Goal: Use online tool/utility: Utilize a website feature to perform a specific function

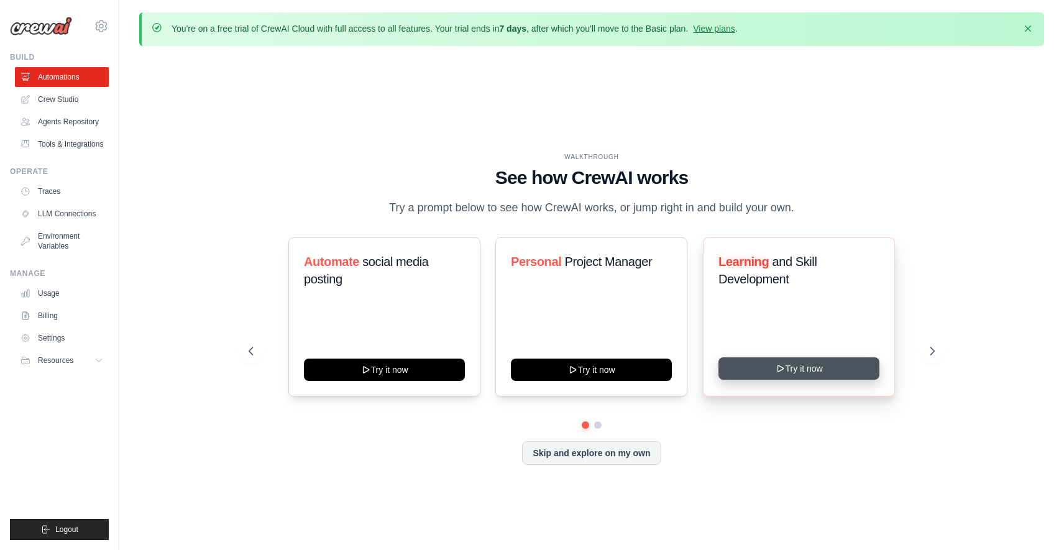
click at [781, 372] on icon at bounding box center [780, 368] width 6 height 6
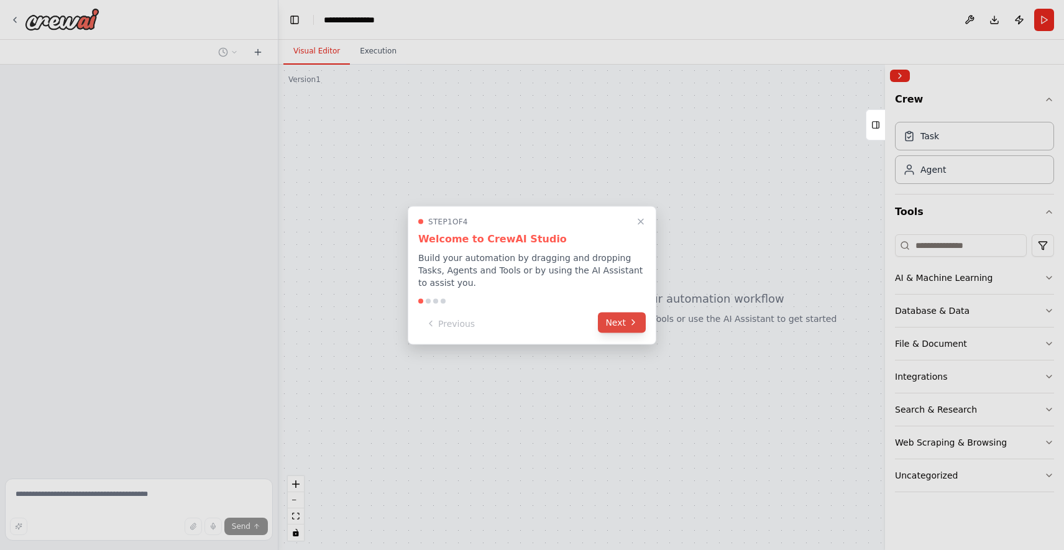
click at [632, 317] on icon at bounding box center [633, 322] width 10 height 10
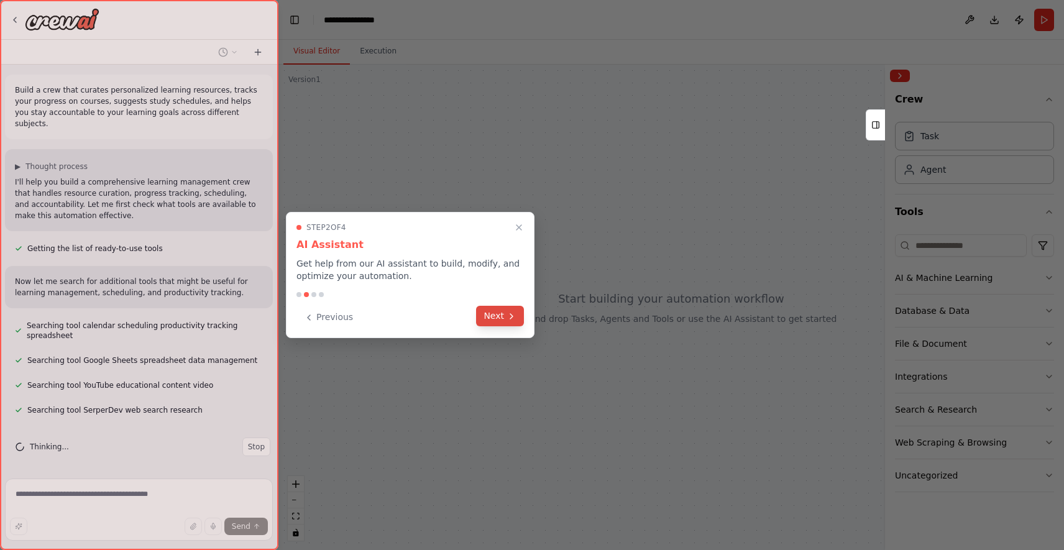
click at [511, 317] on icon at bounding box center [511, 316] width 10 height 10
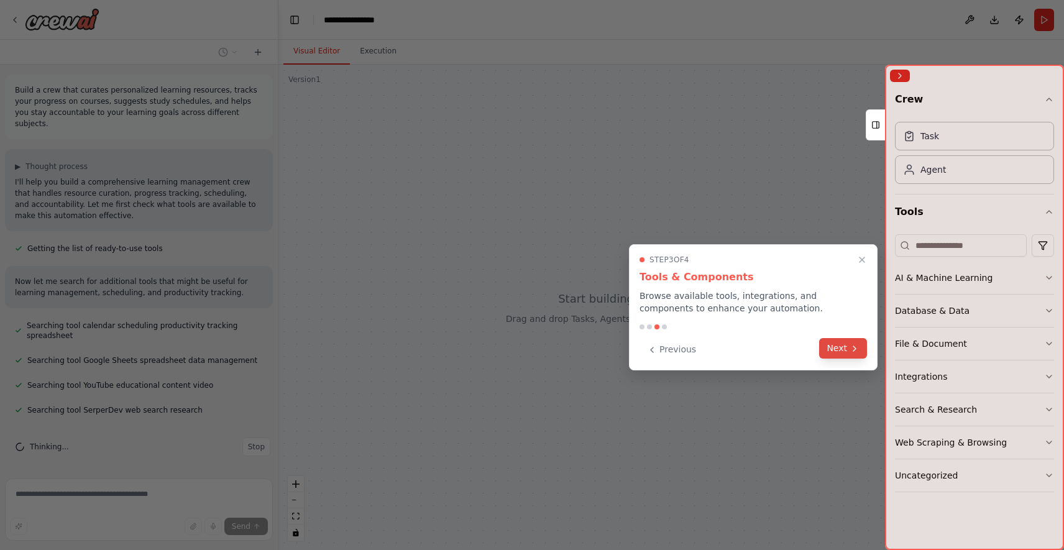
click at [848, 344] on button "Next" at bounding box center [843, 348] width 48 height 21
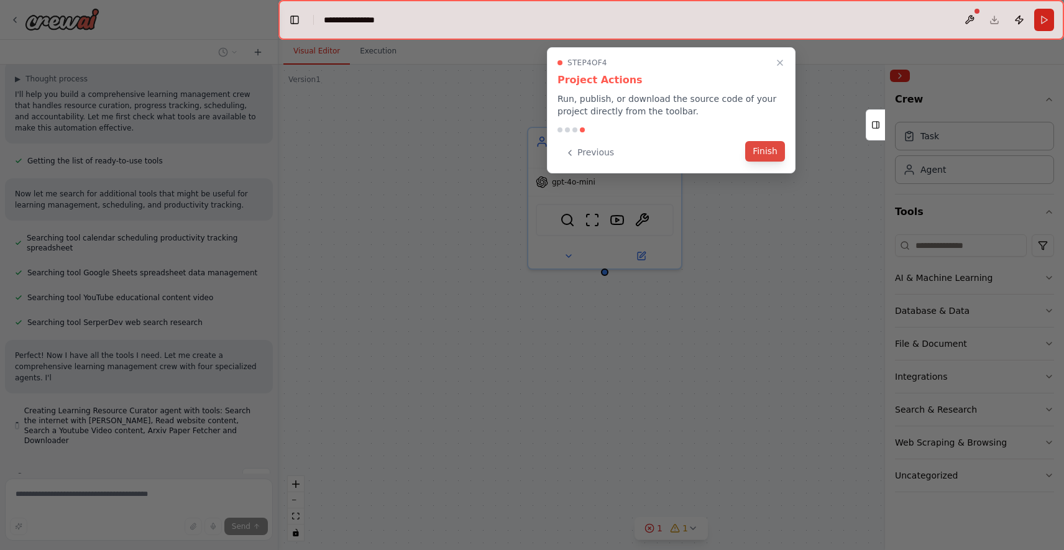
scroll to position [99, 0]
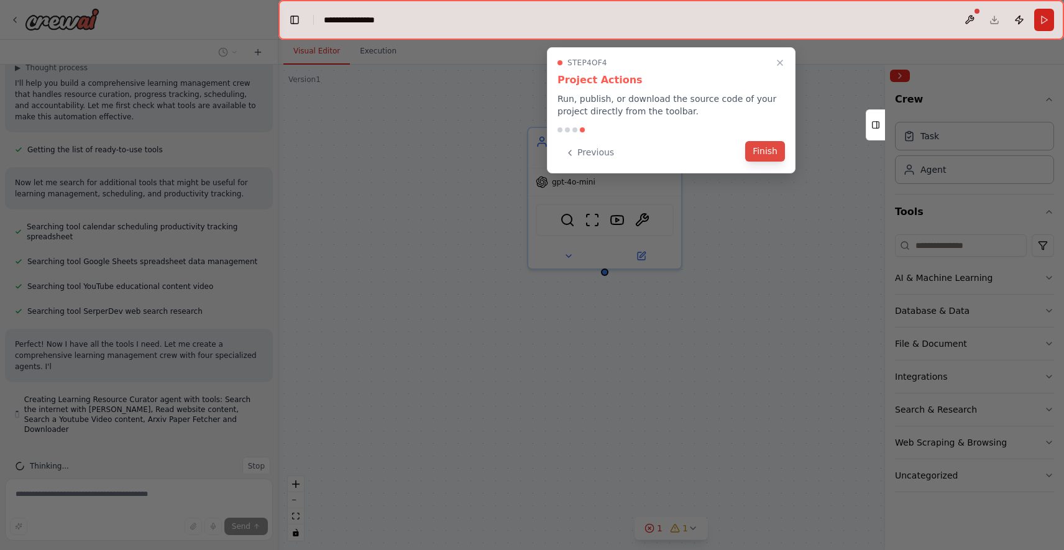
click at [772, 151] on button "Finish" at bounding box center [765, 151] width 40 height 21
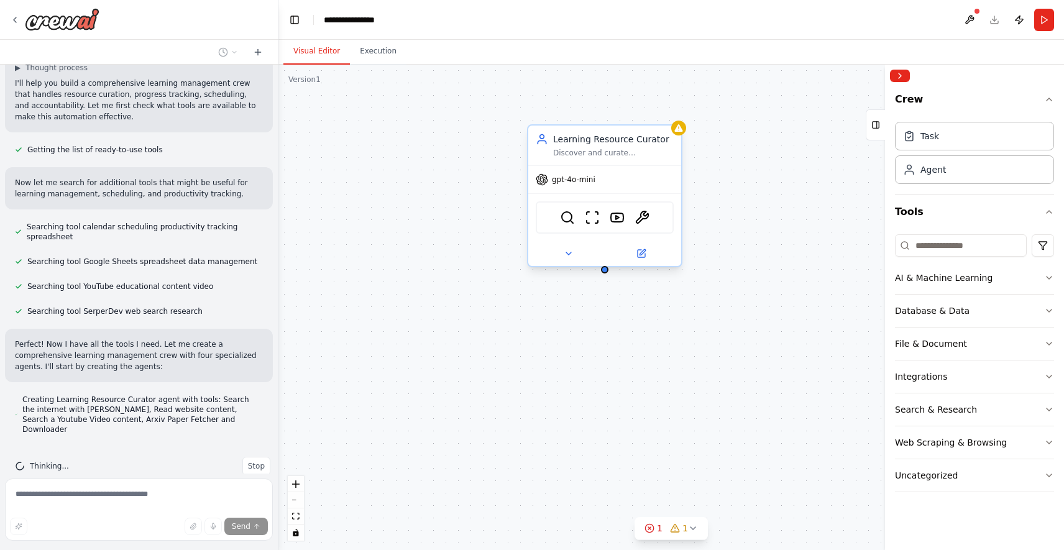
click at [575, 181] on span "gpt-4o-mini" at bounding box center [573, 180] width 43 height 10
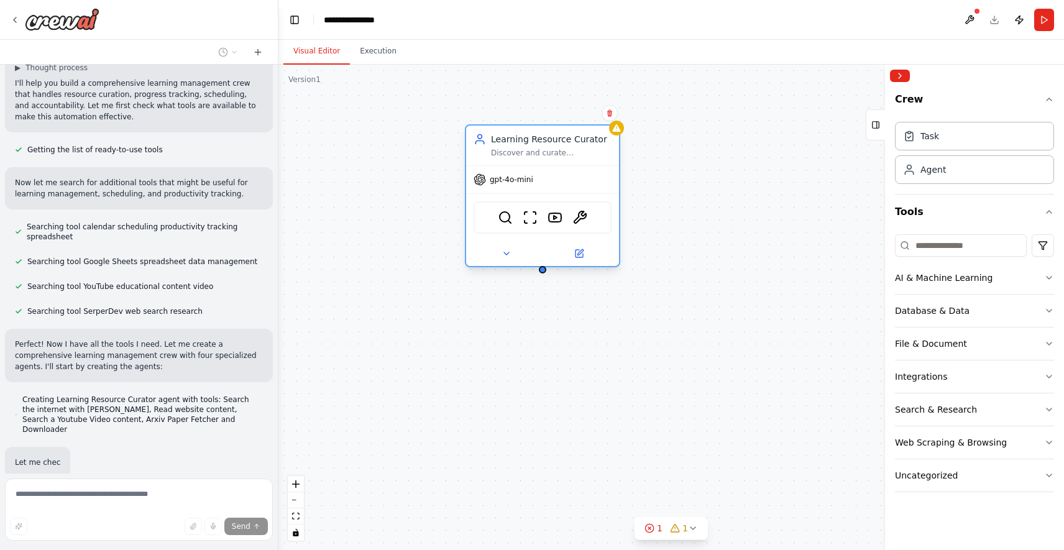
scroll to position [140, 0]
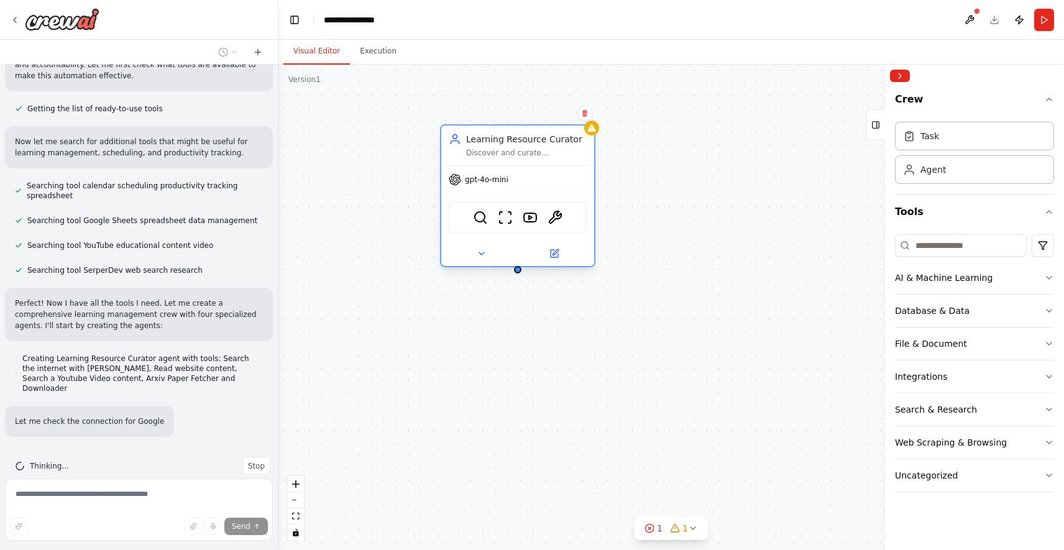
drag, startPoint x: 575, startPoint y: 181, endPoint x: 483, endPoint y: 180, distance: 92.6
click at [483, 180] on span "gpt-4o-mini" at bounding box center [486, 180] width 43 height 10
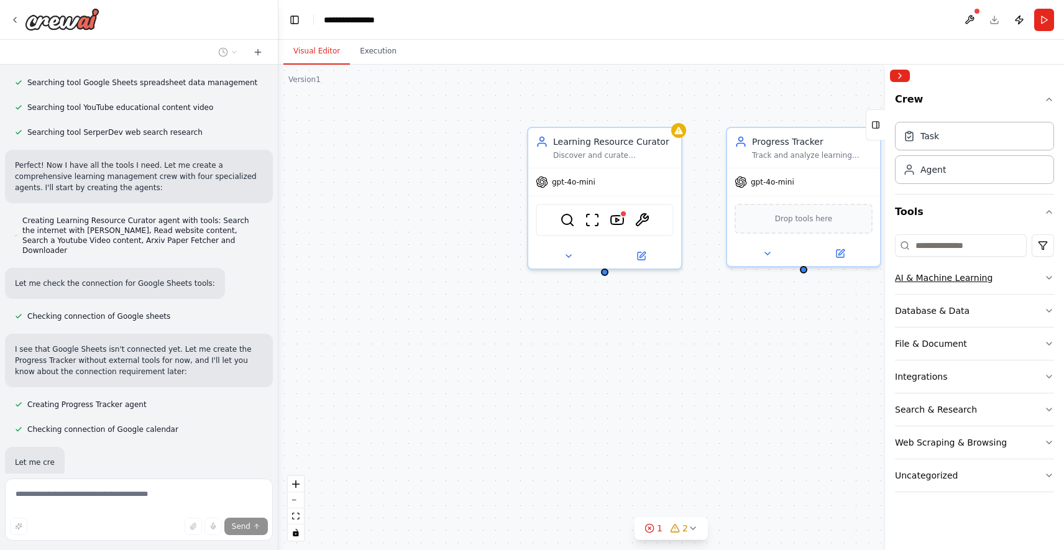
scroll to position [344, 0]
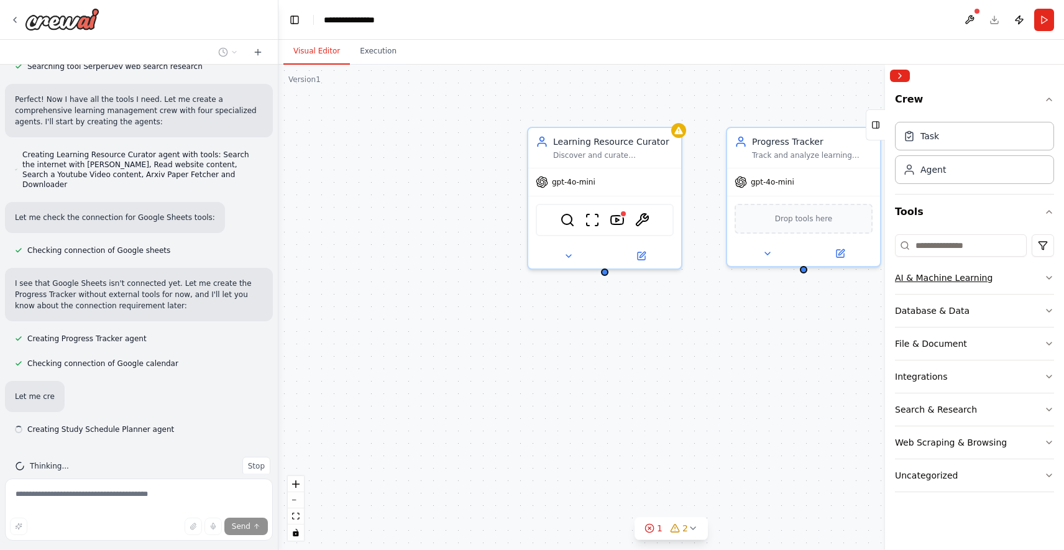
click at [1046, 281] on icon "button" at bounding box center [1049, 278] width 10 height 10
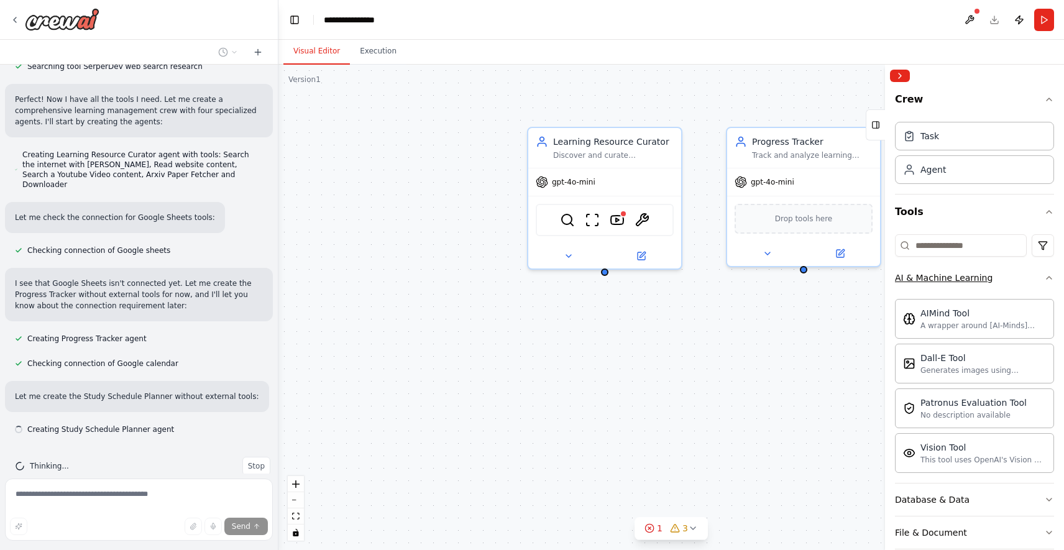
click at [1046, 281] on icon "button" at bounding box center [1049, 278] width 10 height 10
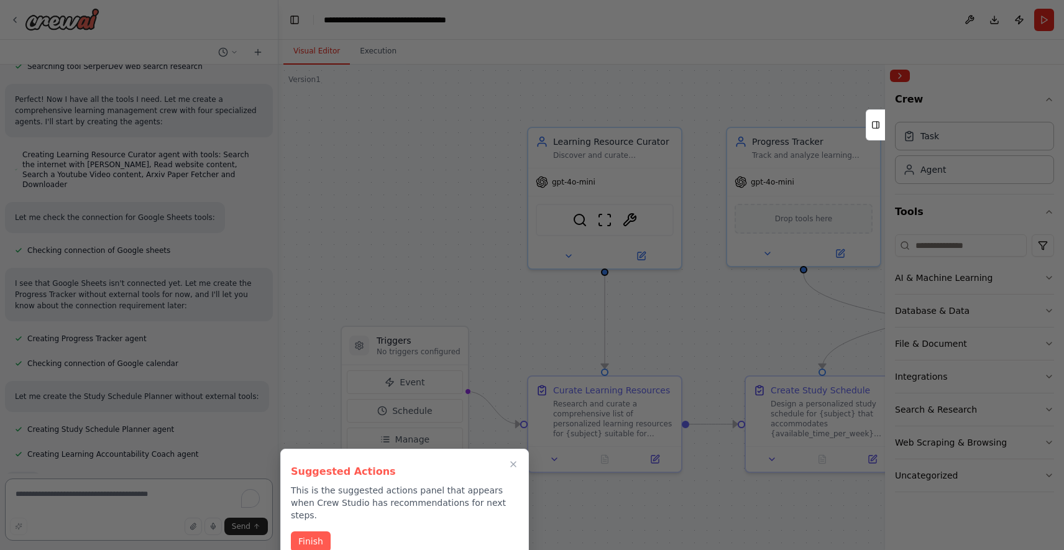
scroll to position [812, 0]
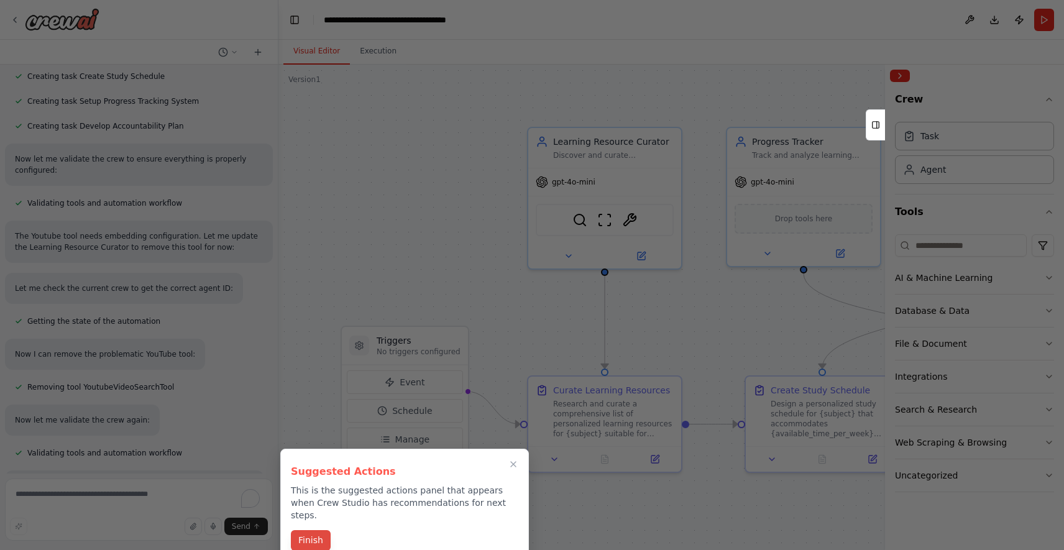
click at [317, 530] on button "Finish" at bounding box center [311, 540] width 40 height 21
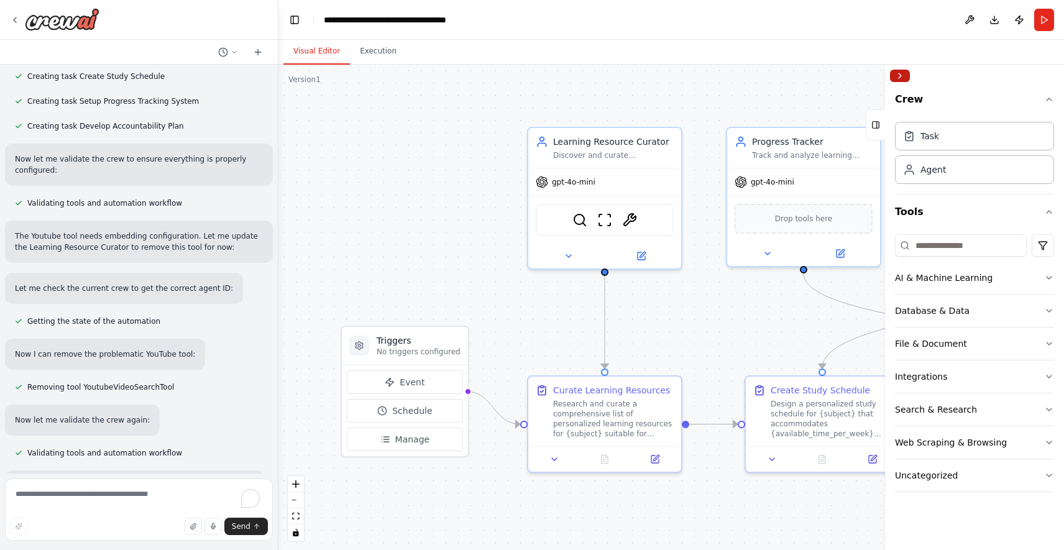
click at [901, 74] on button "Collapse right sidebar" at bounding box center [900, 76] width 20 height 12
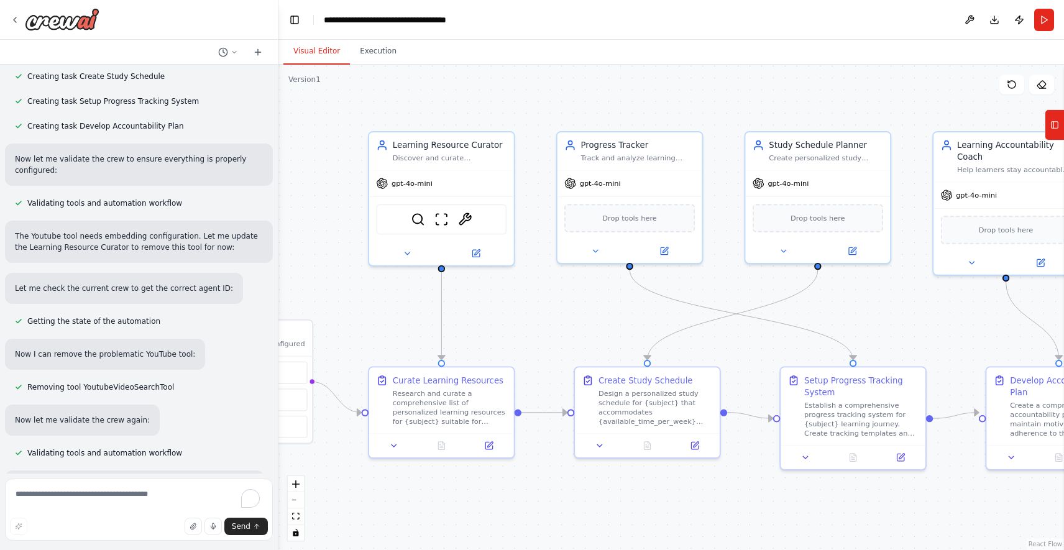
drag, startPoint x: 813, startPoint y: 314, endPoint x: 633, endPoint y: 311, distance: 179.6
click at [633, 311] on div ".deletable-edge-delete-btn { width: 20px; height: 20px; border: 0px solid #ffff…" at bounding box center [670, 307] width 785 height 485
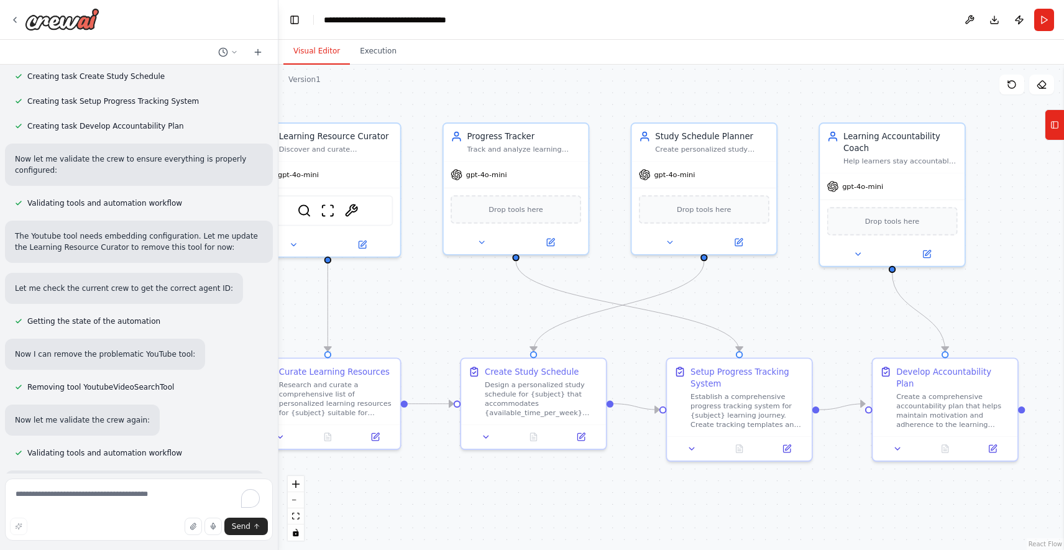
drag, startPoint x: 836, startPoint y: 309, endPoint x: 723, endPoint y: 300, distance: 114.0
click at [723, 300] on div ".deletable-edge-delete-btn { width: 20px; height: 20px; border: 0px solid #ffff…" at bounding box center [670, 307] width 785 height 485
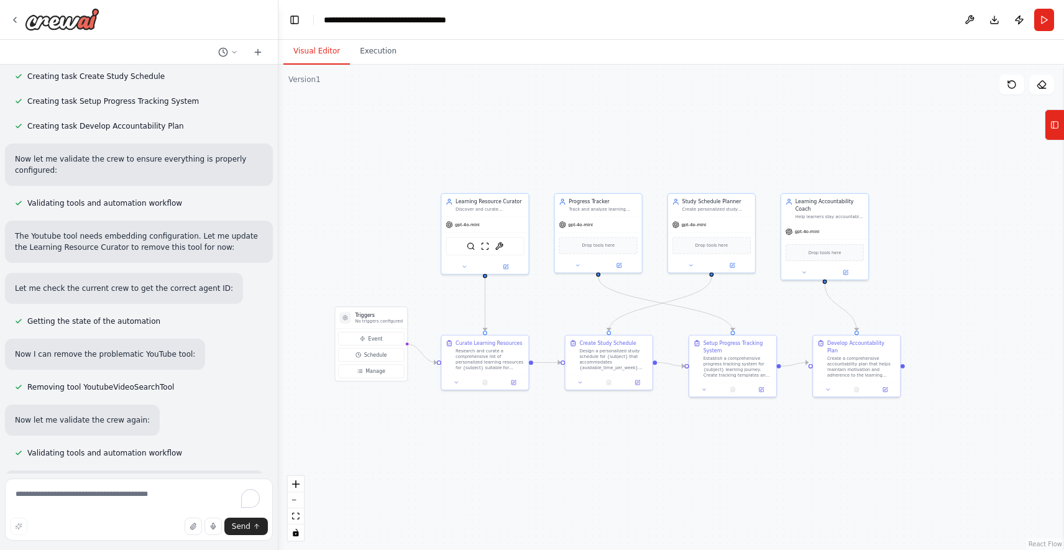
click at [699, 458] on div ".deletable-edge-delete-btn { width: 20px; height: 20px; border: 0px solid #ffff…" at bounding box center [670, 307] width 785 height 485
click at [1041, 24] on button "Run" at bounding box center [1044, 20] width 20 height 22
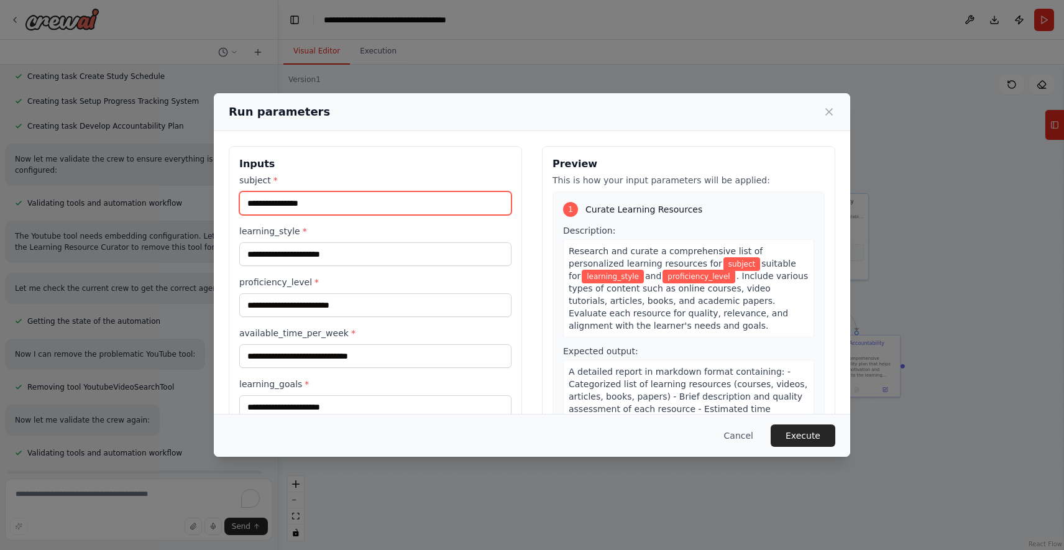
click at [474, 199] on input "subject *" at bounding box center [375, 203] width 272 height 24
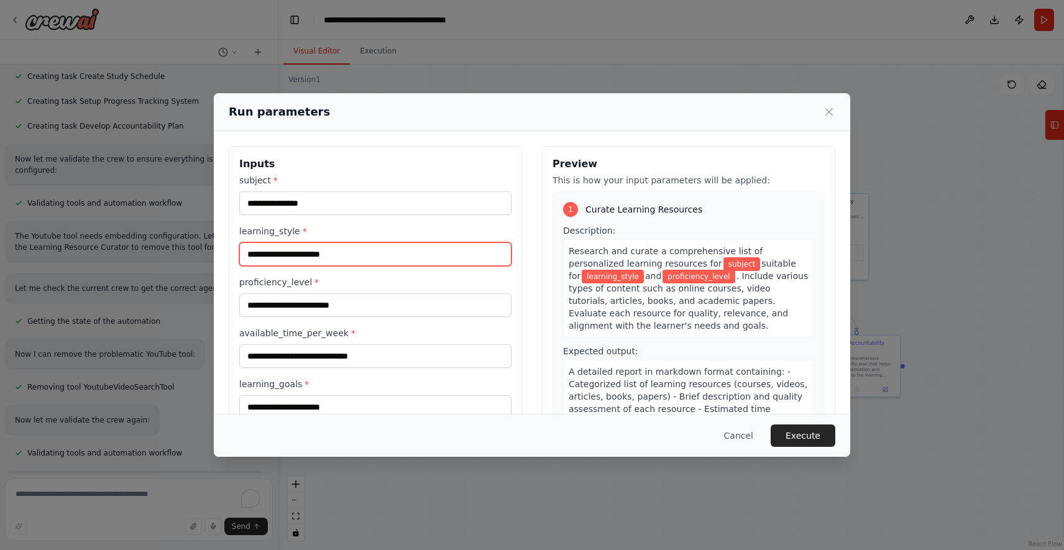
click at [437, 262] on input "learning_style *" at bounding box center [375, 254] width 272 height 24
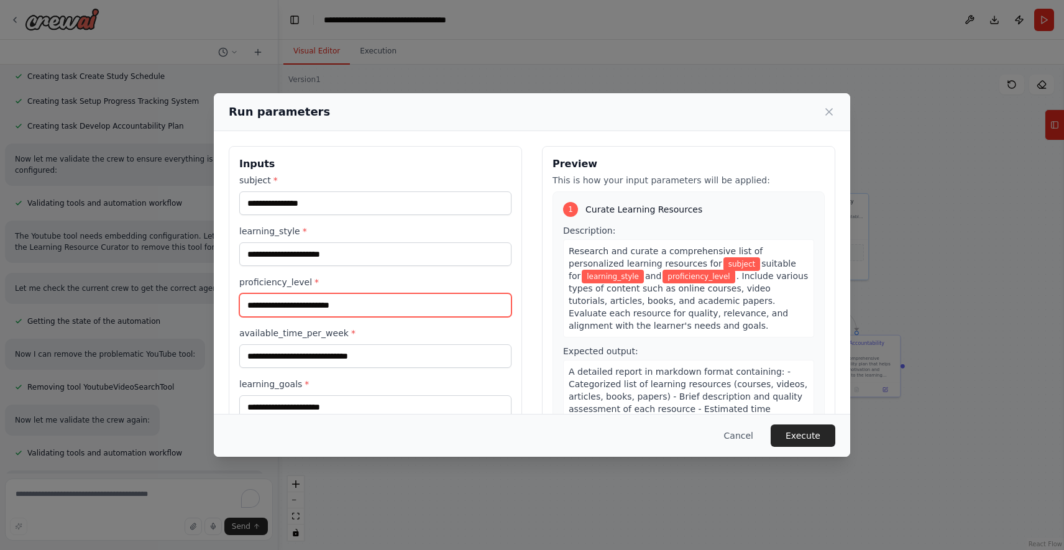
click at [427, 296] on input "proficiency_level *" at bounding box center [375, 305] width 272 height 24
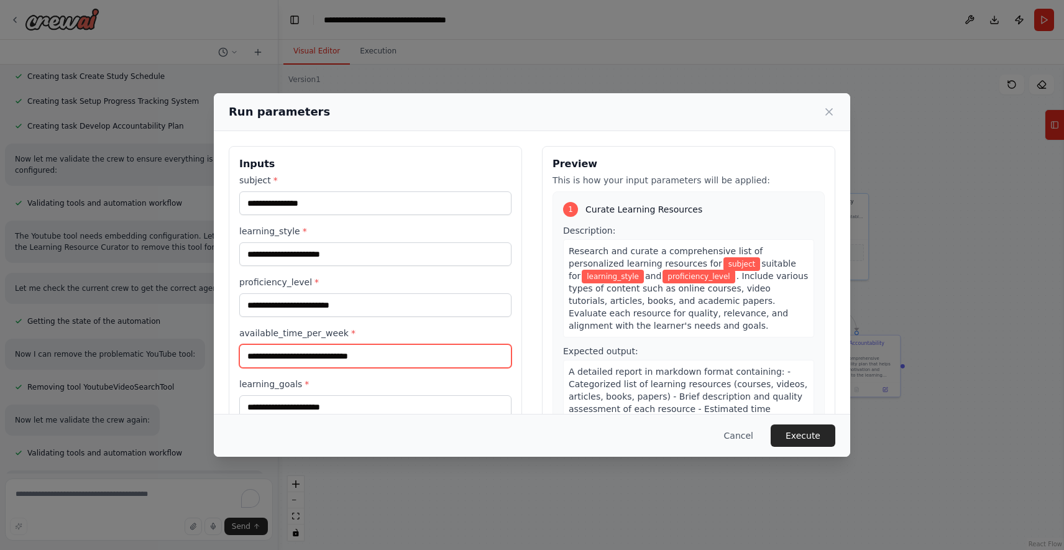
click at [424, 350] on input "available_time_per_week *" at bounding box center [375, 356] width 272 height 24
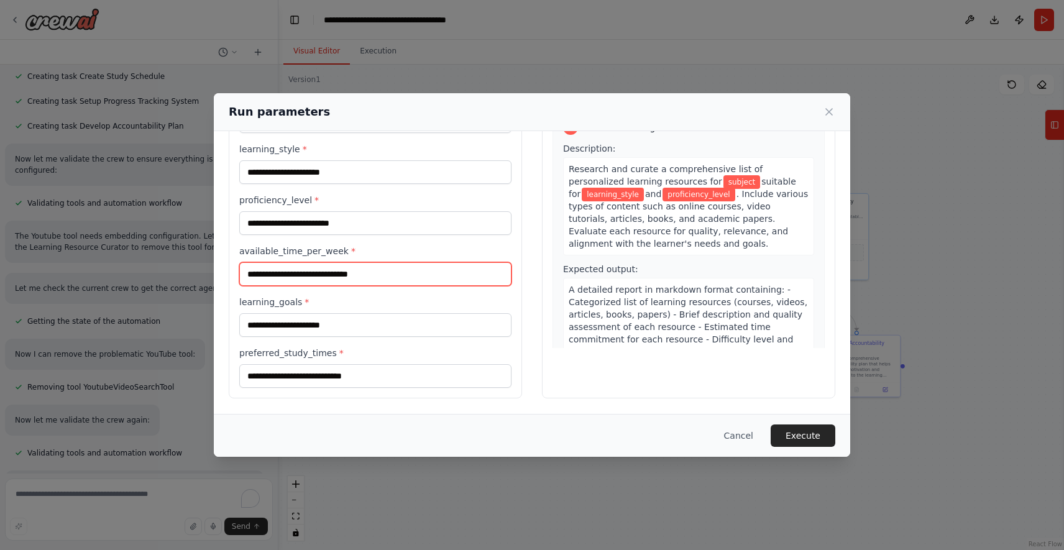
scroll to position [82, 0]
click at [742, 436] on button "Cancel" at bounding box center [738, 435] width 49 height 22
